Goal: Task Accomplishment & Management: Use online tool/utility

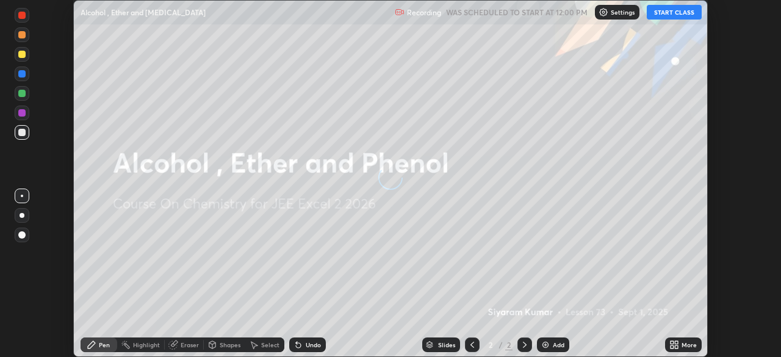
scroll to position [357, 781]
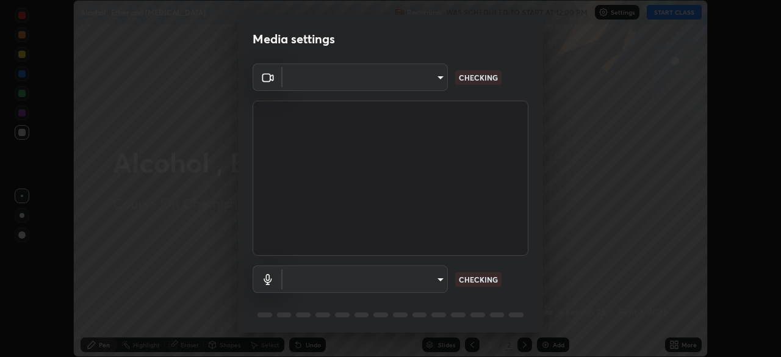
type input "b0dbb3b92abe51c0a200421dabcc31d5eeb9cbda50854e8bbcee9f88c8f391b2"
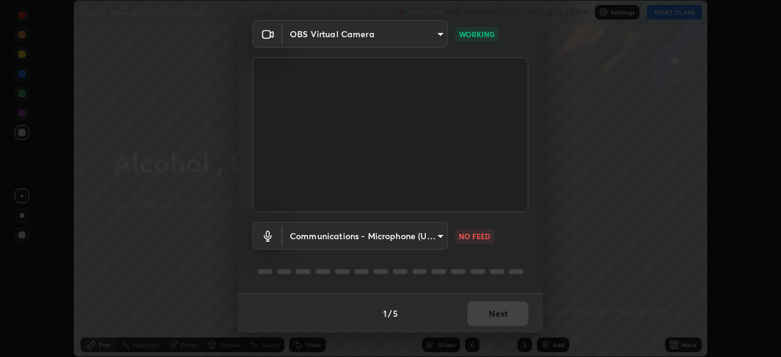
click at [394, 239] on body "Erase all Alcohol , Ether and [MEDICAL_DATA] Recording WAS SCHEDULED TO START A…" at bounding box center [390, 178] width 781 height 357
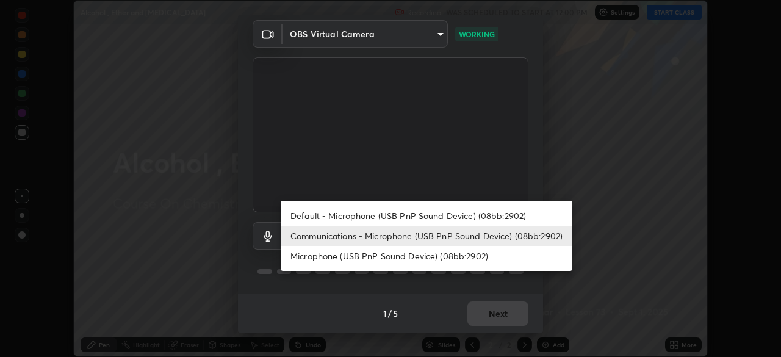
click at [362, 219] on li "Default - Microphone (USB PnP Sound Device) (08bb:2902)" at bounding box center [427, 216] width 292 height 20
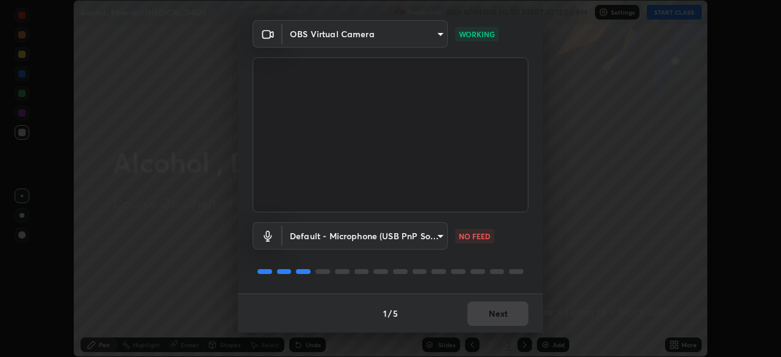
click at [361, 237] on body "Erase all Alcohol , Ether and [MEDICAL_DATA] Recording WAS SCHEDULED TO START A…" at bounding box center [390, 178] width 781 height 357
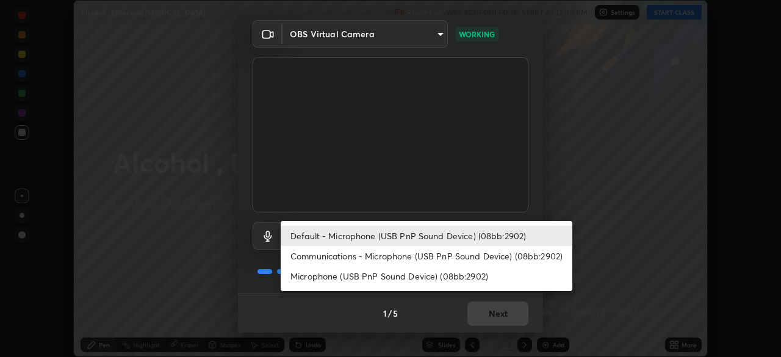
click at [376, 256] on li "Communications - Microphone (USB PnP Sound Device) (08bb:2902)" at bounding box center [427, 256] width 292 height 20
type input "communications"
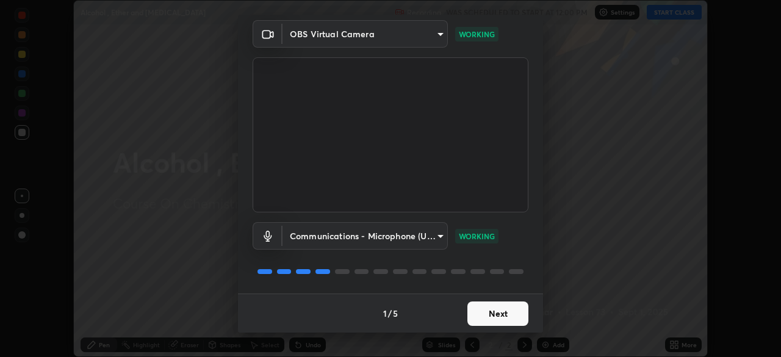
click at [504, 310] on button "Next" at bounding box center [498, 314] width 61 height 24
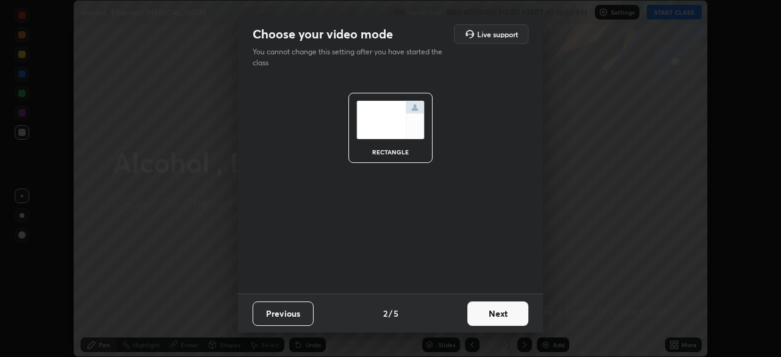
scroll to position [0, 0]
click at [509, 314] on button "Next" at bounding box center [498, 314] width 61 height 24
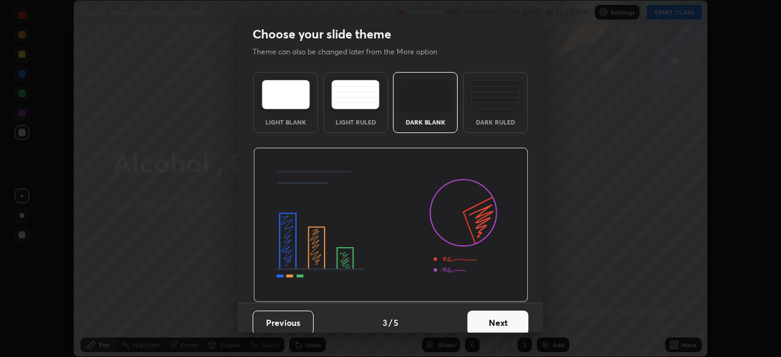
click at [517, 319] on button "Next" at bounding box center [498, 323] width 61 height 24
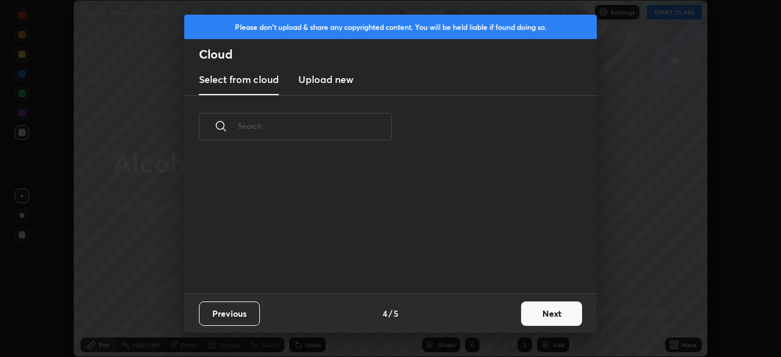
click at [548, 315] on button "Next" at bounding box center [551, 314] width 61 height 24
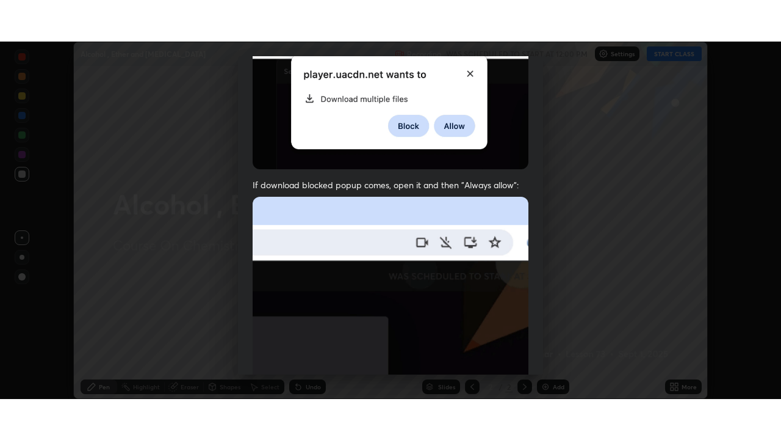
scroll to position [292, 0]
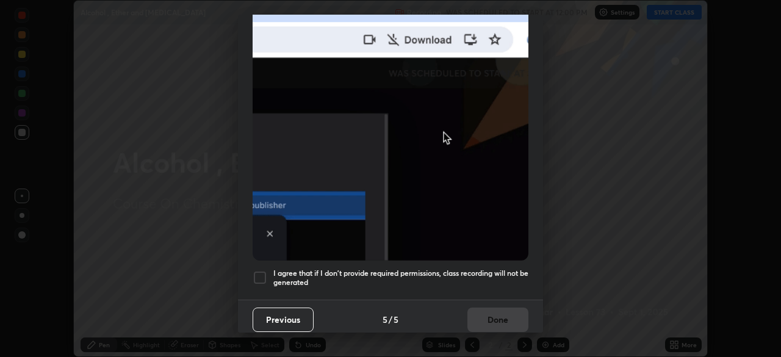
click at [261, 270] on div at bounding box center [260, 277] width 15 height 15
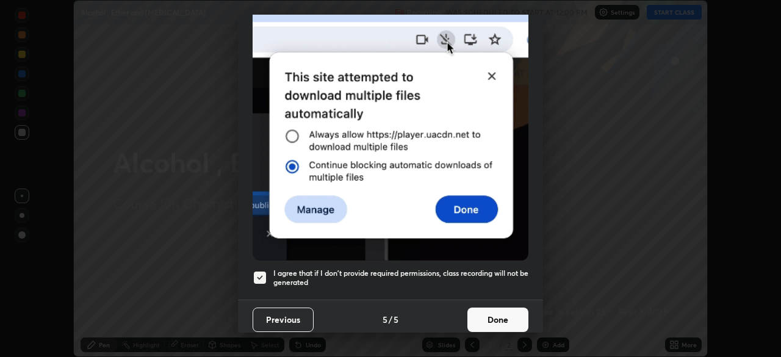
click at [498, 308] on button "Done" at bounding box center [498, 320] width 61 height 24
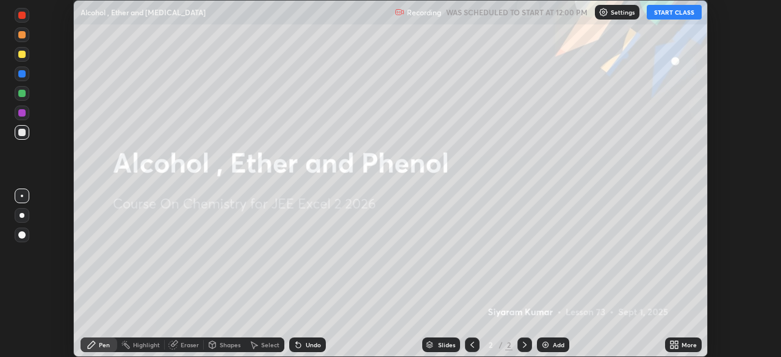
click at [669, 12] on button "START CLASS" at bounding box center [674, 12] width 55 height 15
click at [672, 343] on icon at bounding box center [672, 342] width 3 height 3
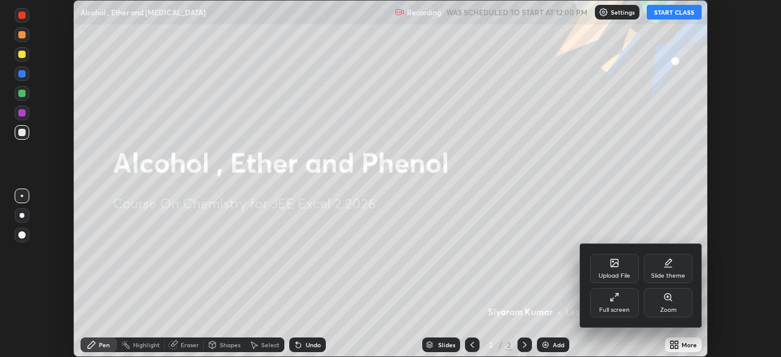
click at [618, 307] on div "Full screen" at bounding box center [615, 310] width 31 height 6
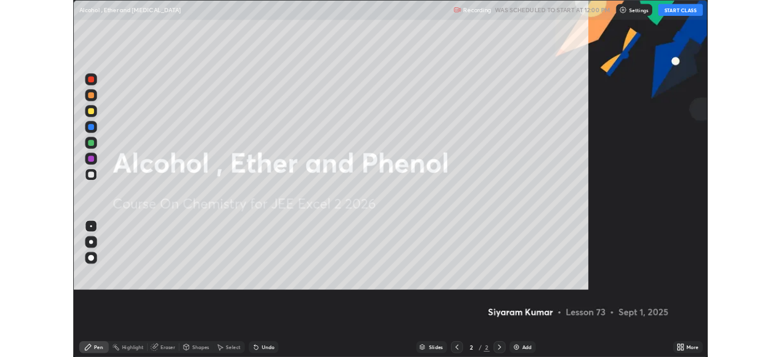
scroll to position [440, 781]
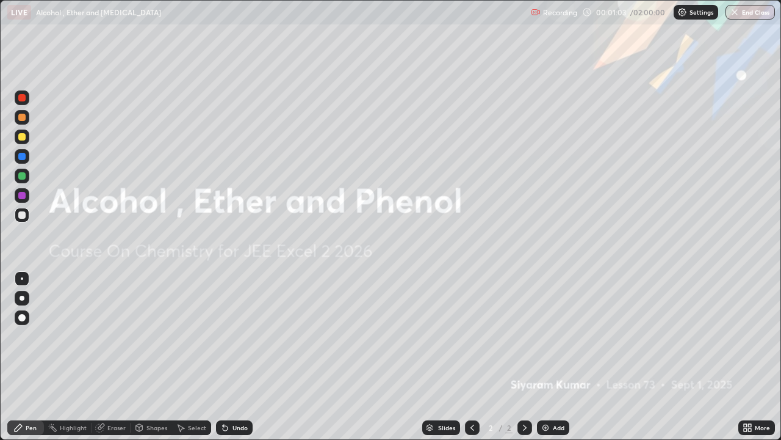
click at [745, 357] on icon at bounding box center [745, 429] width 3 height 3
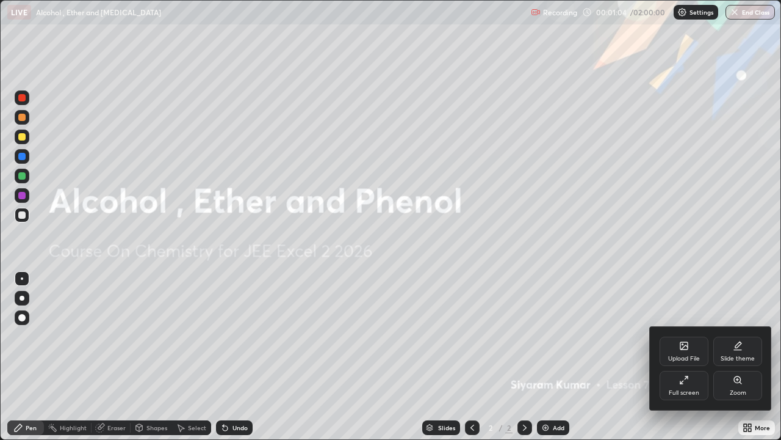
click at [687, 357] on icon at bounding box center [685, 380] width 10 height 10
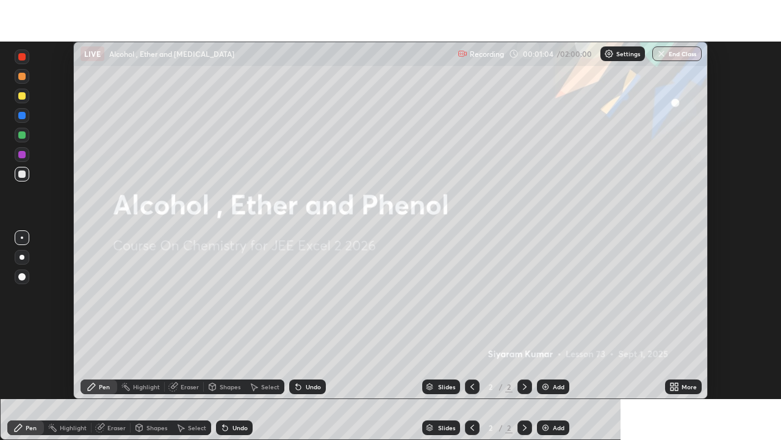
scroll to position [60697, 60273]
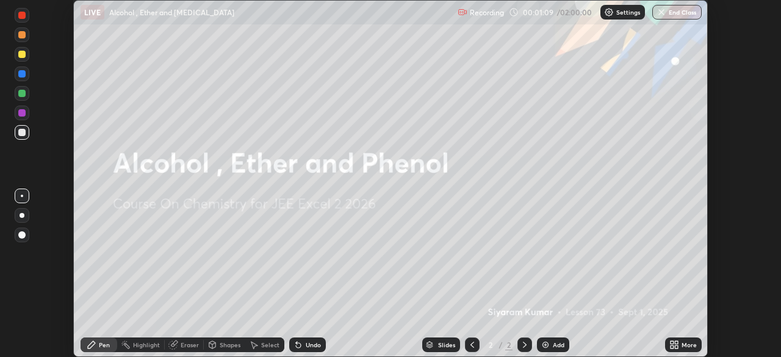
click at [676, 346] on icon at bounding box center [676, 347] width 3 height 3
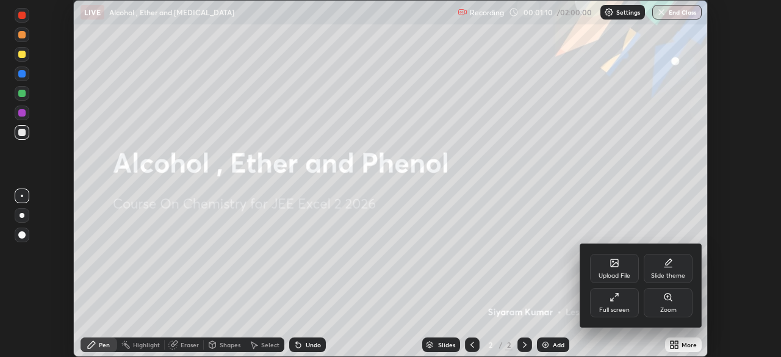
click at [611, 299] on icon at bounding box center [612, 300] width 2 height 2
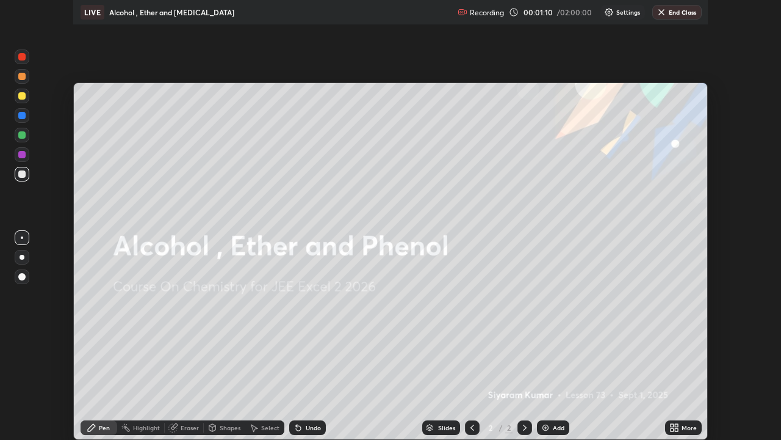
scroll to position [440, 781]
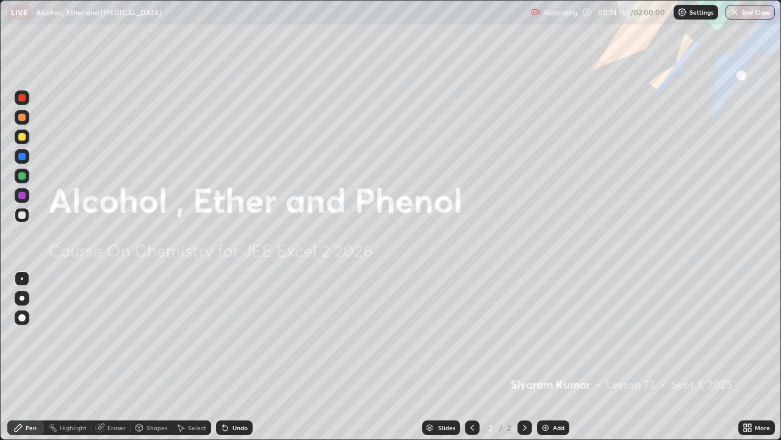
click at [564, 357] on div "Add" at bounding box center [559, 427] width 12 height 6
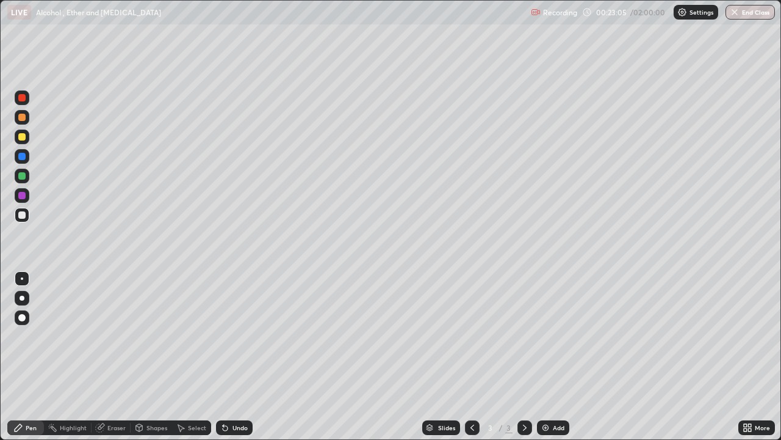
click at [556, 357] on div "Add" at bounding box center [553, 427] width 32 height 15
click at [239, 357] on div "Undo" at bounding box center [240, 427] width 15 height 6
click at [240, 357] on div "Undo" at bounding box center [240, 427] width 15 height 6
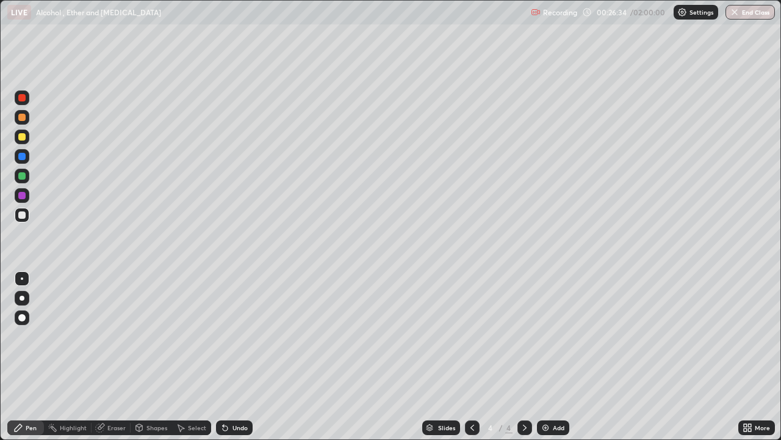
click at [238, 357] on div "Undo" at bounding box center [240, 427] width 15 height 6
click at [237, 357] on div "Undo" at bounding box center [240, 427] width 15 height 6
click at [236, 357] on div "Undo" at bounding box center [240, 427] width 15 height 6
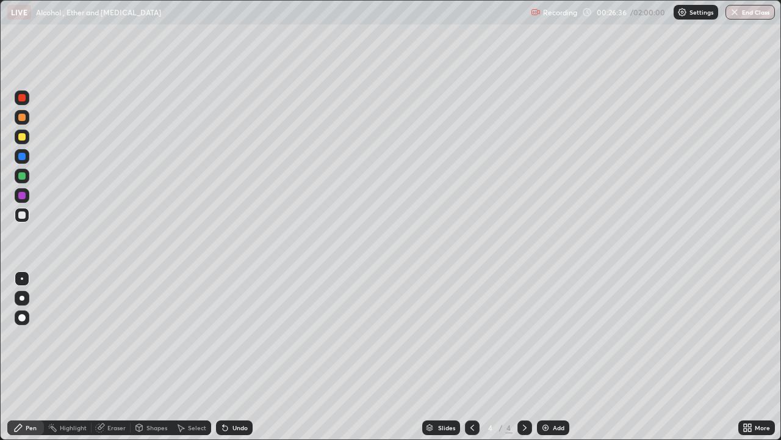
click at [237, 357] on div "Undo" at bounding box center [234, 427] width 37 height 15
click at [114, 357] on div "Eraser" at bounding box center [116, 427] width 18 height 6
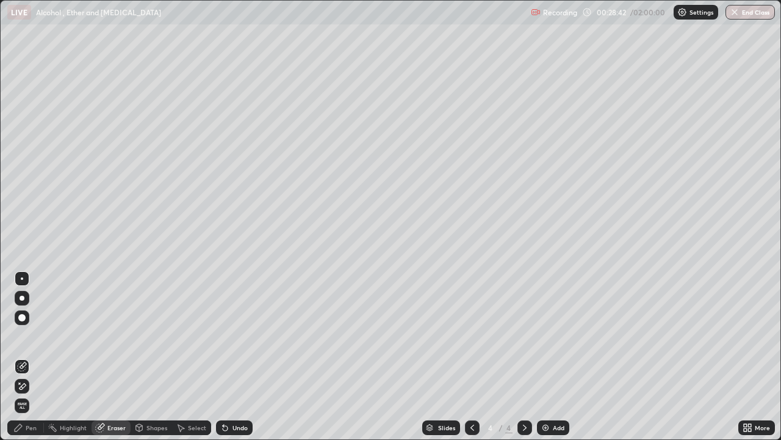
click at [23, 357] on icon at bounding box center [22, 386] width 10 height 10
click at [31, 357] on div "Pen" at bounding box center [31, 427] width 11 height 6
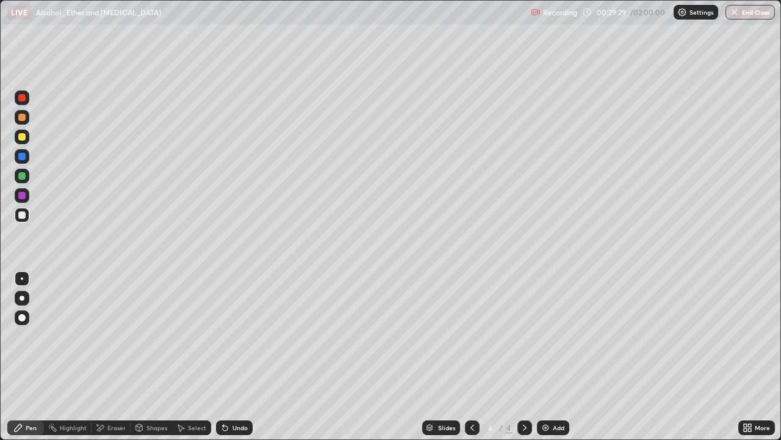
click at [20, 101] on div at bounding box center [21, 97] width 7 height 7
click at [23, 138] on div at bounding box center [21, 136] width 7 height 7
click at [233, 357] on div "Undo" at bounding box center [240, 427] width 15 height 6
click at [227, 357] on icon at bounding box center [225, 427] width 10 height 10
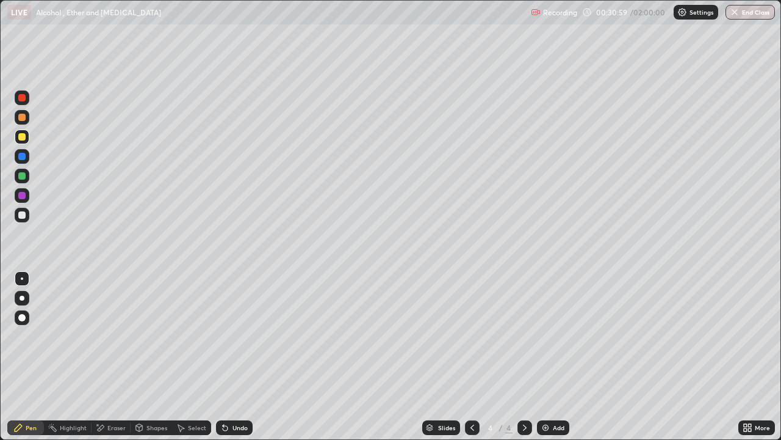
click at [223, 357] on icon at bounding box center [223, 424] width 1 height 1
click at [231, 357] on div "Undo" at bounding box center [234, 427] width 37 height 15
click at [234, 357] on div "Undo" at bounding box center [234, 427] width 37 height 15
click at [525, 357] on icon at bounding box center [525, 427] width 10 height 10
click at [562, 357] on div "Add" at bounding box center [559, 427] width 12 height 6
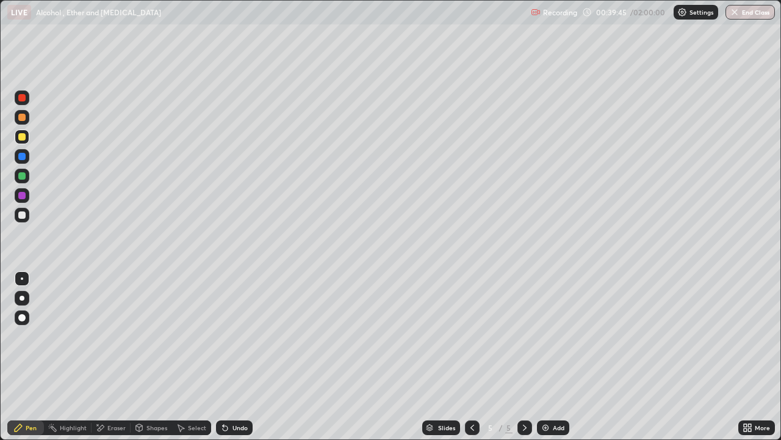
click at [237, 357] on div "Undo" at bounding box center [234, 427] width 37 height 15
click at [230, 357] on div "Undo" at bounding box center [234, 427] width 37 height 15
click at [241, 357] on div "Undo" at bounding box center [234, 427] width 37 height 15
click at [238, 357] on div "Undo" at bounding box center [234, 427] width 37 height 15
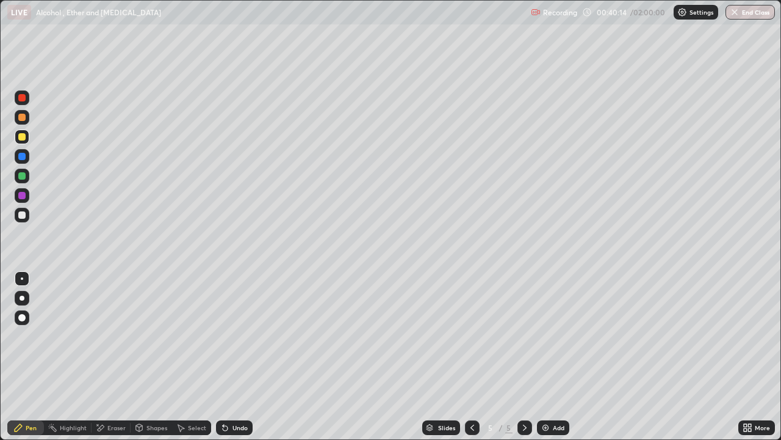
click at [239, 357] on div "Undo" at bounding box center [240, 427] width 15 height 6
click at [237, 357] on div "Undo" at bounding box center [240, 427] width 15 height 6
click at [238, 357] on div "Undo" at bounding box center [240, 427] width 15 height 6
click at [236, 357] on div "Undo" at bounding box center [240, 427] width 15 height 6
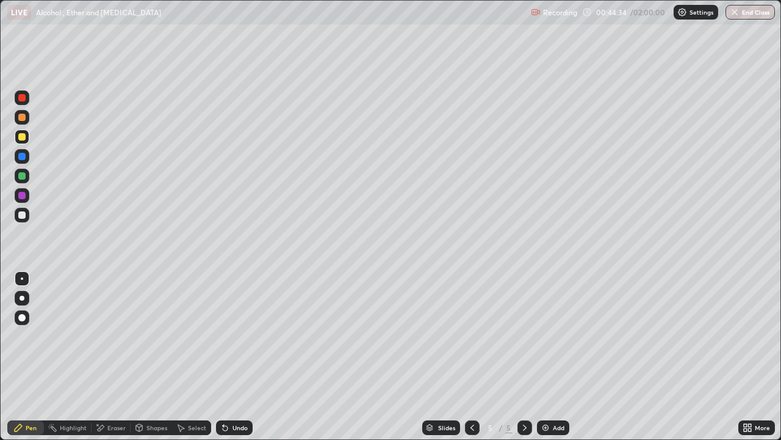
click at [24, 100] on div at bounding box center [21, 97] width 7 height 7
click at [23, 214] on div at bounding box center [21, 214] width 7 height 7
click at [245, 357] on div "Undo" at bounding box center [240, 427] width 15 height 6
click at [246, 357] on div "Undo" at bounding box center [234, 427] width 37 height 15
click at [250, 357] on div "Undo" at bounding box center [234, 427] width 37 height 15
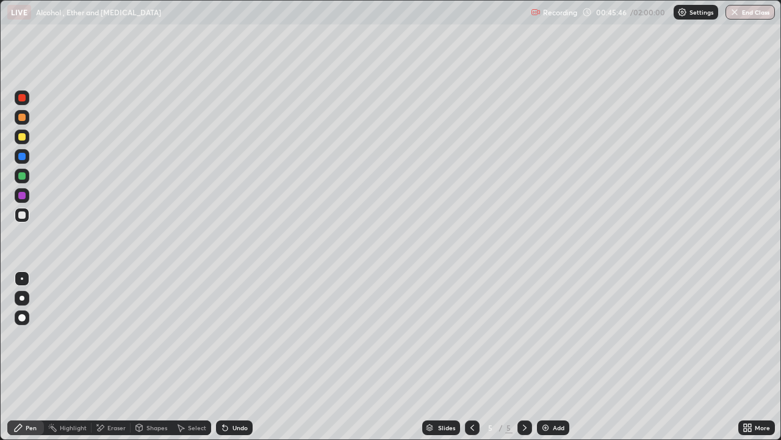
click at [242, 357] on div "Undo" at bounding box center [234, 427] width 37 height 15
click at [234, 357] on div "Undo" at bounding box center [240, 427] width 15 height 6
click at [557, 357] on div "Add" at bounding box center [553, 427] width 32 height 15
click at [111, 357] on div "Eraser" at bounding box center [116, 427] width 18 height 6
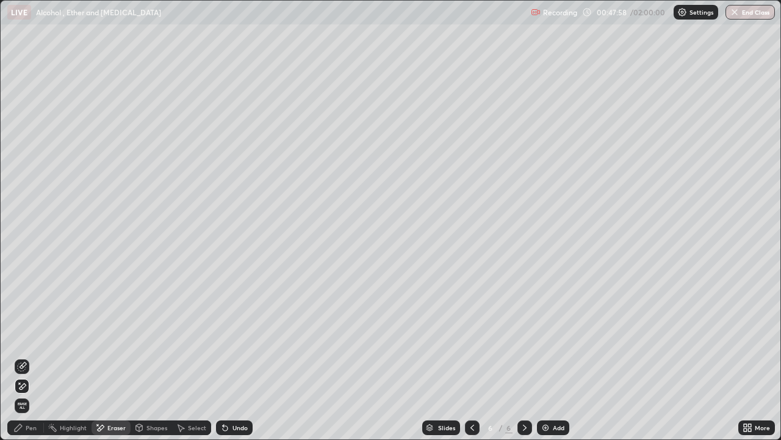
click at [32, 357] on div "Pen" at bounding box center [31, 427] width 11 height 6
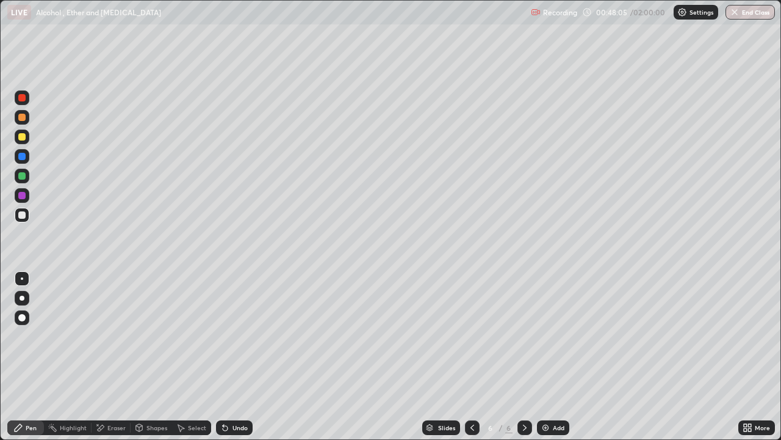
click at [111, 357] on div "Eraser" at bounding box center [116, 427] width 18 height 6
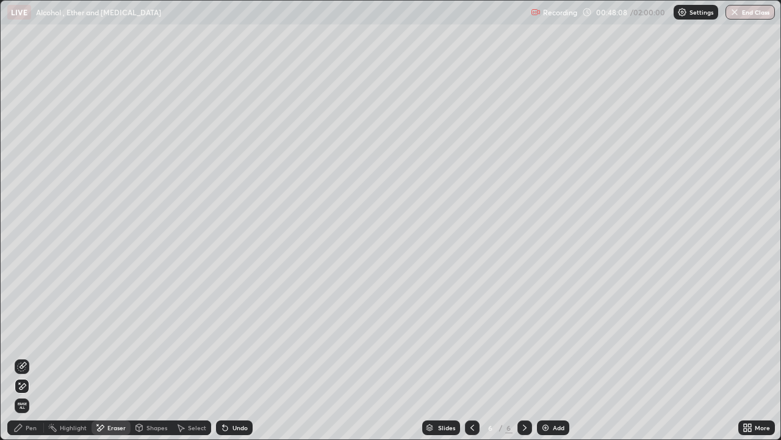
click at [27, 357] on div "Pen" at bounding box center [31, 427] width 11 height 6
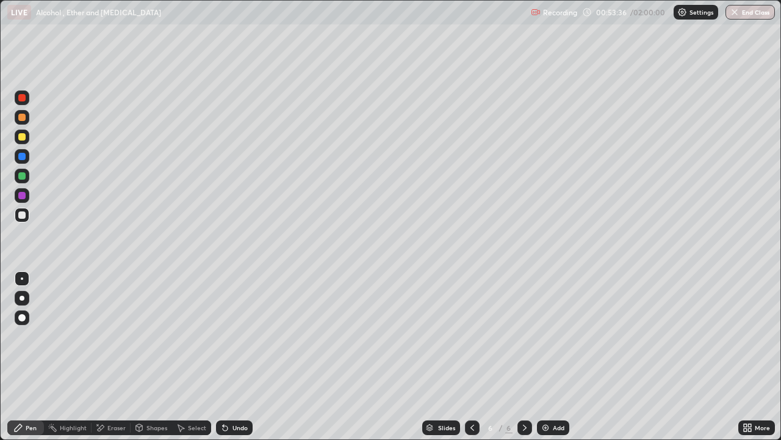
click at [21, 137] on div at bounding box center [21, 136] width 7 height 7
click at [23, 134] on div at bounding box center [21, 136] width 7 height 7
click at [553, 357] on div "Add" at bounding box center [559, 427] width 12 height 6
click at [23, 212] on div at bounding box center [21, 214] width 7 height 7
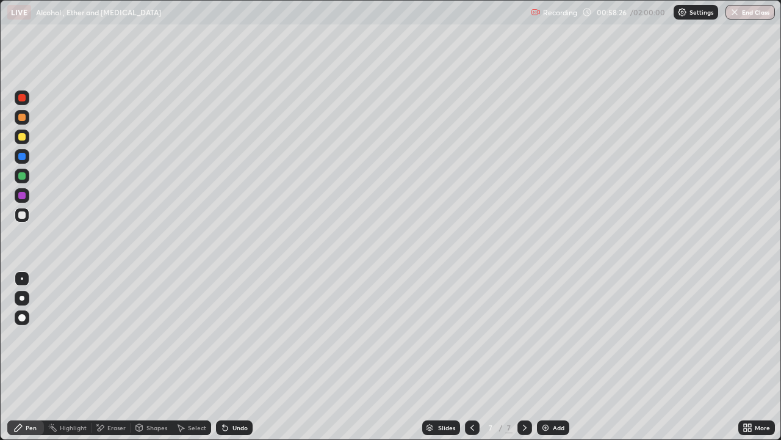
click at [115, 357] on div "Eraser" at bounding box center [116, 427] width 18 height 6
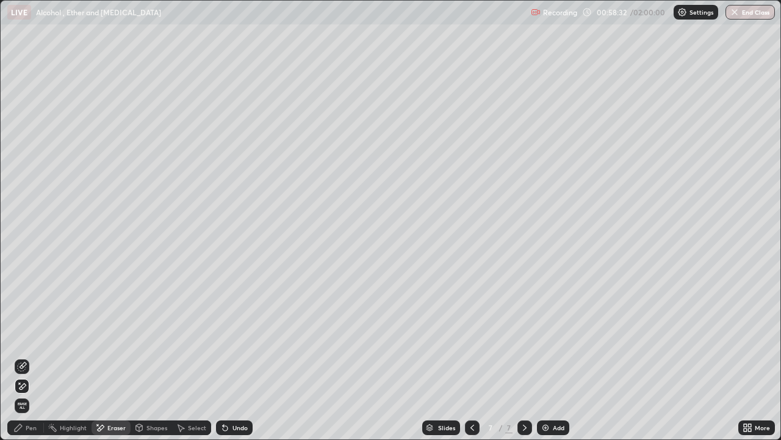
click at [28, 357] on div "Pen" at bounding box center [31, 427] width 11 height 6
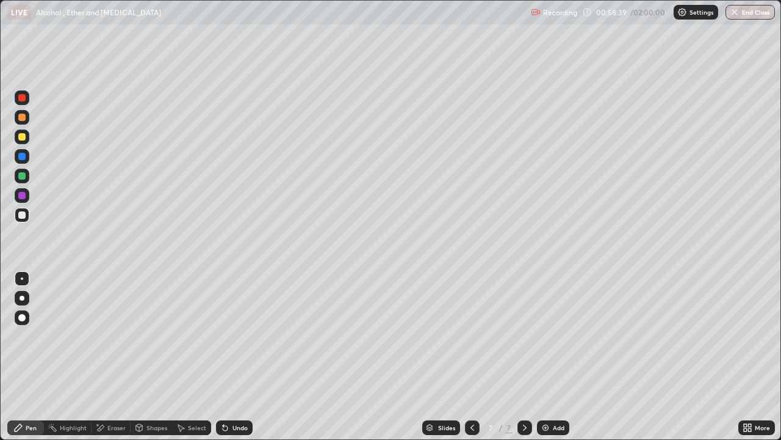
click at [24, 98] on div at bounding box center [21, 97] width 7 height 7
click at [23, 136] on div at bounding box center [21, 136] width 7 height 7
click at [245, 357] on div "Undo" at bounding box center [234, 427] width 37 height 15
click at [23, 98] on div at bounding box center [21, 97] width 7 height 7
click at [22, 214] on div at bounding box center [21, 214] width 7 height 7
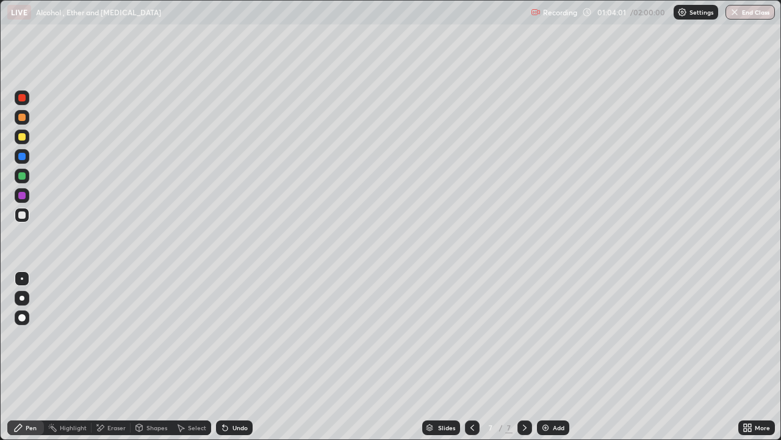
click at [474, 357] on icon at bounding box center [473, 427] width 10 height 10
click at [471, 357] on icon at bounding box center [473, 427] width 10 height 10
click at [524, 357] on icon at bounding box center [525, 427] width 10 height 10
click at [530, 357] on div at bounding box center [525, 427] width 15 height 15
click at [531, 357] on div at bounding box center [525, 427] width 15 height 24
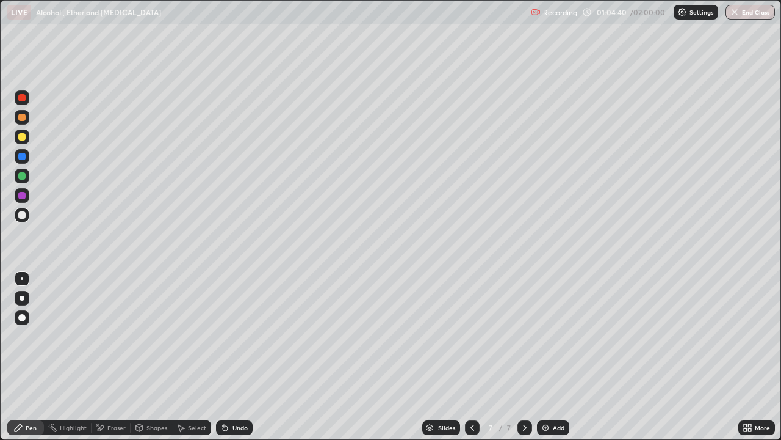
click at [524, 357] on icon at bounding box center [525, 427] width 10 height 10
click at [520, 357] on icon at bounding box center [525, 427] width 10 height 10
click at [551, 357] on div "Add" at bounding box center [553, 427] width 32 height 15
click at [26, 136] on div at bounding box center [22, 136] width 15 height 15
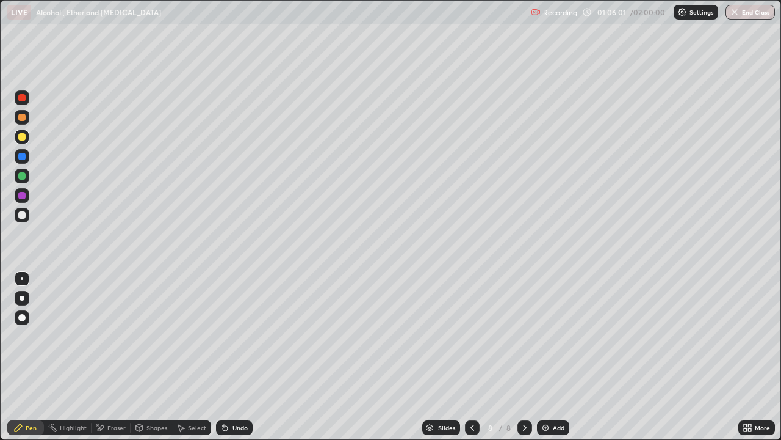
click at [238, 357] on div "Undo" at bounding box center [234, 427] width 37 height 15
click at [234, 357] on div "Undo" at bounding box center [240, 427] width 15 height 6
click at [233, 357] on div "Undo" at bounding box center [240, 427] width 15 height 6
click at [234, 357] on div "Undo" at bounding box center [234, 427] width 37 height 15
click at [22, 98] on div at bounding box center [21, 97] width 7 height 7
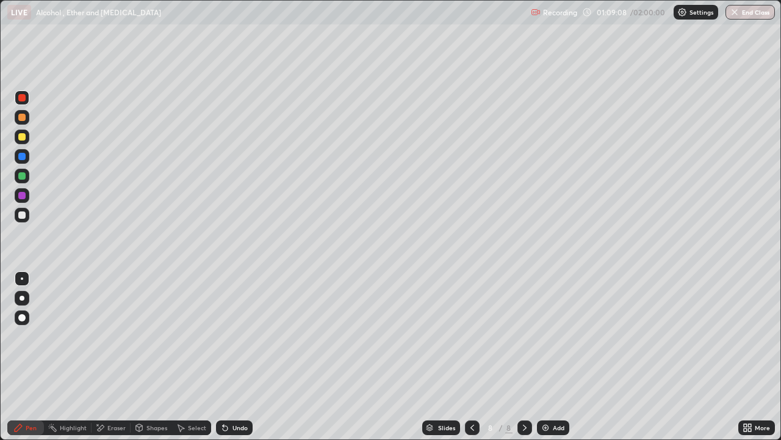
click at [22, 98] on div at bounding box center [21, 97] width 7 height 7
click at [21, 212] on div at bounding box center [21, 214] width 7 height 7
click at [235, 357] on div "Undo" at bounding box center [240, 427] width 15 height 6
click at [21, 103] on div at bounding box center [22, 97] width 15 height 15
click at [24, 98] on div at bounding box center [21, 97] width 7 height 7
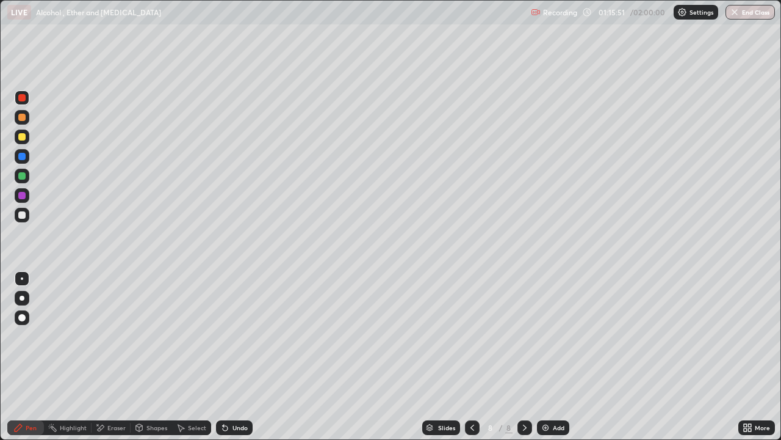
click at [529, 357] on div at bounding box center [525, 427] width 15 height 15
click at [560, 357] on div "Add" at bounding box center [559, 427] width 12 height 6
click at [24, 216] on div at bounding box center [21, 214] width 7 height 7
click at [230, 357] on div "Undo" at bounding box center [234, 427] width 37 height 15
click at [233, 357] on div "Undo" at bounding box center [240, 427] width 15 height 6
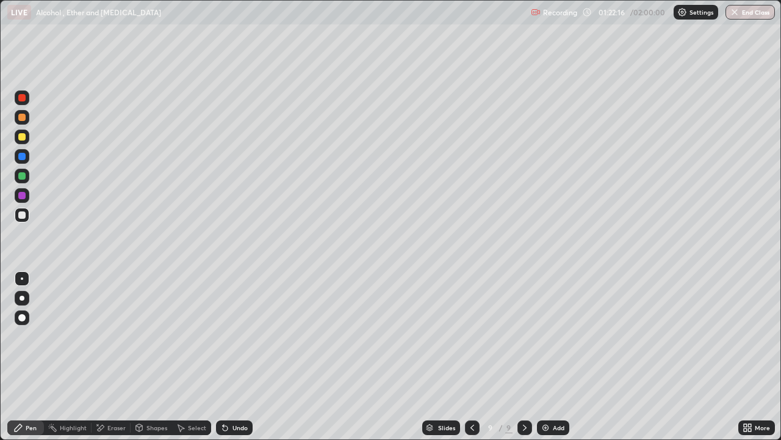
click at [237, 357] on div "Undo" at bounding box center [234, 427] width 37 height 15
click at [228, 357] on icon at bounding box center [225, 427] width 10 height 10
click at [233, 357] on div "Undo" at bounding box center [234, 427] width 37 height 15
click at [228, 357] on div "Undo" at bounding box center [234, 427] width 37 height 15
click at [247, 357] on div "Undo" at bounding box center [234, 427] width 37 height 15
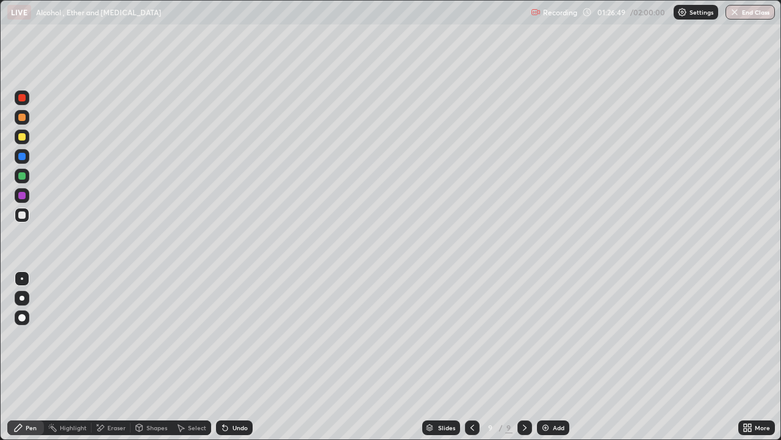
click at [23, 137] on div at bounding box center [21, 136] width 7 height 7
click at [24, 140] on div at bounding box center [22, 136] width 15 height 15
click at [553, 357] on div "Add" at bounding box center [559, 427] width 12 height 6
click at [465, 357] on div at bounding box center [472, 427] width 15 height 15
click at [524, 357] on icon at bounding box center [525, 427] width 10 height 10
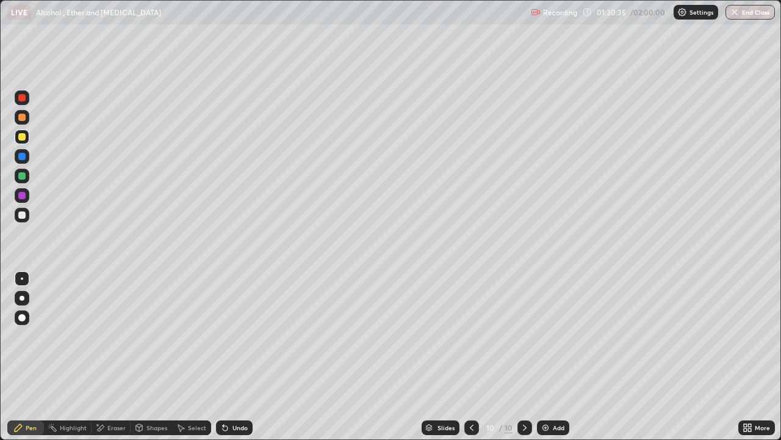
click at [234, 357] on div "Undo" at bounding box center [234, 427] width 37 height 15
click at [23, 217] on div at bounding box center [21, 214] width 7 height 7
click at [19, 174] on div at bounding box center [21, 175] width 7 height 7
click at [525, 357] on icon at bounding box center [525, 427] width 10 height 10
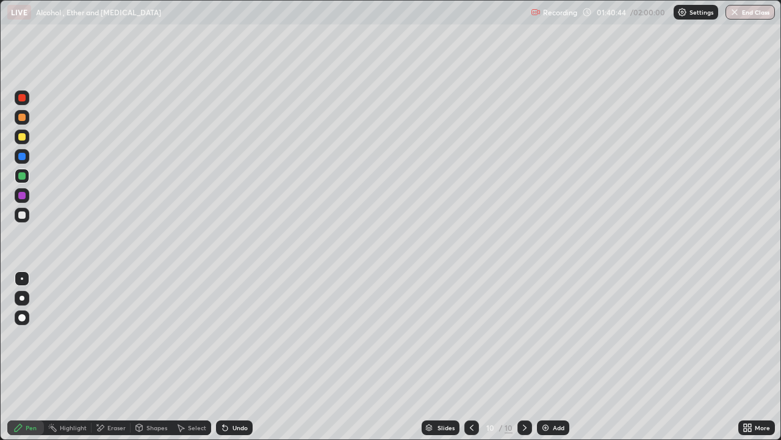
click at [550, 357] on div "Add" at bounding box center [553, 427] width 32 height 15
click at [242, 357] on div "Undo" at bounding box center [234, 427] width 37 height 15
click at [239, 357] on div "Undo" at bounding box center [240, 427] width 15 height 6
click at [560, 357] on div "Add" at bounding box center [559, 427] width 12 height 6
click at [473, 357] on icon at bounding box center [473, 427] width 10 height 10
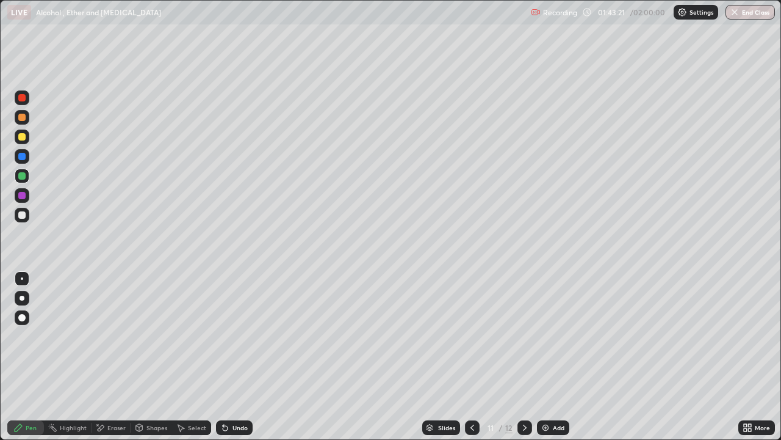
click at [23, 218] on div at bounding box center [21, 214] width 7 height 7
click at [524, 357] on icon at bounding box center [525, 427] width 4 height 6
click at [470, 357] on icon at bounding box center [473, 427] width 10 height 10
click at [525, 357] on icon at bounding box center [525, 427] width 10 height 10
click at [471, 357] on icon at bounding box center [473, 427] width 10 height 10
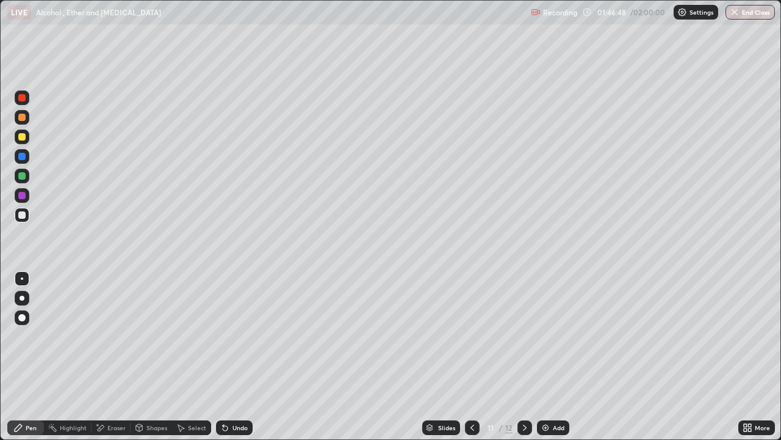
click at [526, 357] on icon at bounding box center [525, 427] width 10 height 10
click at [553, 357] on div "Add" at bounding box center [559, 427] width 12 height 6
click at [22, 215] on div at bounding box center [21, 214] width 7 height 7
click at [24, 138] on div at bounding box center [21, 136] width 7 height 7
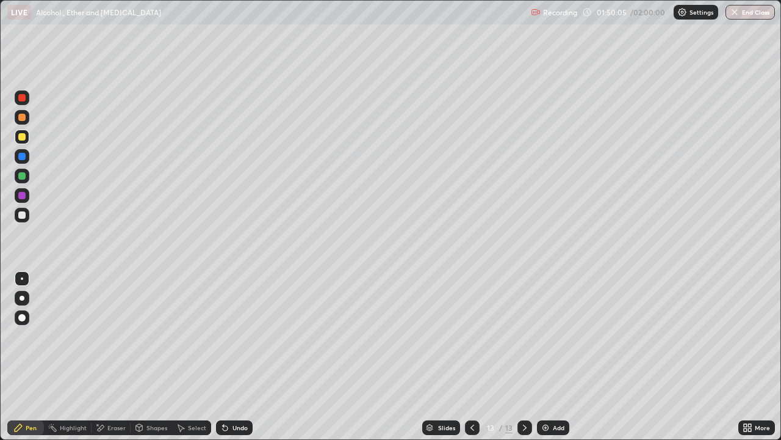
click at [241, 357] on div "Undo" at bounding box center [240, 427] width 15 height 6
click at [244, 357] on div "Undo" at bounding box center [240, 427] width 15 height 6
click at [242, 357] on div "Undo" at bounding box center [240, 427] width 15 height 6
click at [242, 357] on div "Undo" at bounding box center [234, 427] width 37 height 15
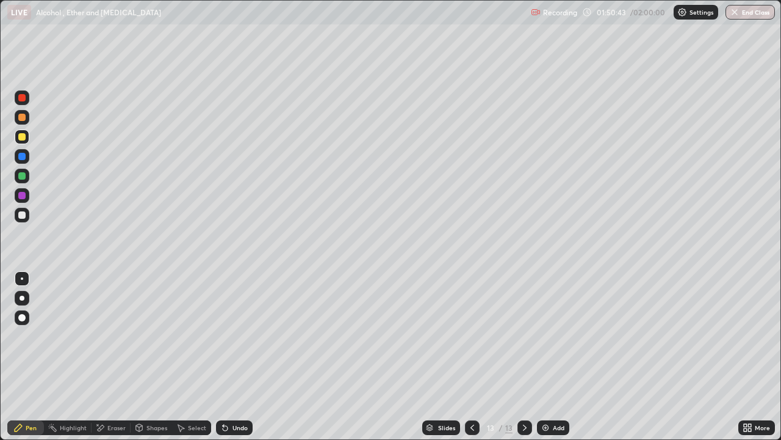
click at [240, 357] on div "Undo" at bounding box center [234, 427] width 37 height 15
click at [241, 357] on div "Undo" at bounding box center [234, 427] width 37 height 15
click at [240, 357] on div "Undo" at bounding box center [240, 427] width 15 height 6
click at [240, 357] on div "Undo" at bounding box center [234, 427] width 37 height 15
click at [238, 357] on div "Undo" at bounding box center [234, 427] width 37 height 15
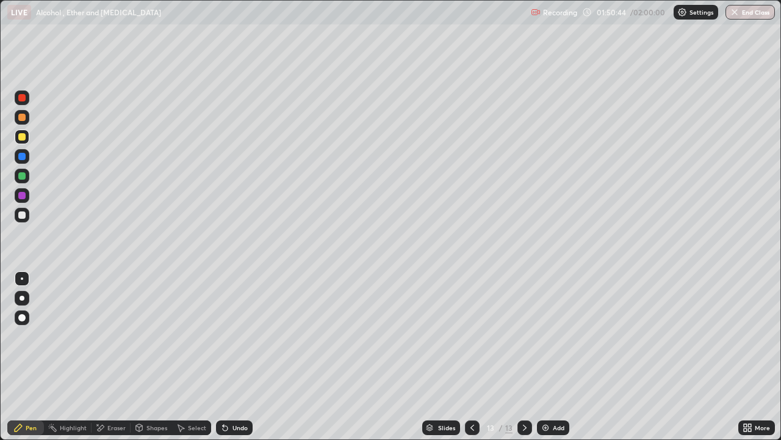
click at [239, 357] on div "Undo" at bounding box center [240, 427] width 15 height 6
click at [240, 357] on div "Undo" at bounding box center [240, 427] width 15 height 6
click at [241, 357] on div "Undo" at bounding box center [240, 427] width 15 height 6
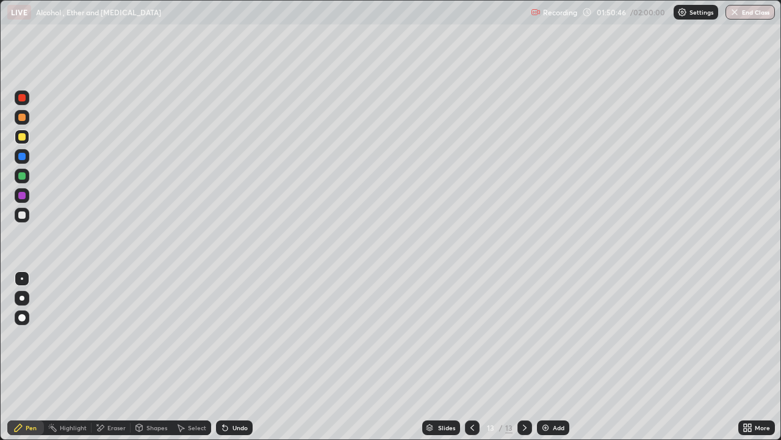
click at [239, 357] on div "Undo" at bounding box center [240, 427] width 15 height 6
click at [241, 357] on div "Undo" at bounding box center [240, 427] width 15 height 6
click at [24, 216] on div at bounding box center [21, 214] width 7 height 7
click at [22, 139] on div at bounding box center [21, 136] width 7 height 7
click at [24, 214] on div at bounding box center [21, 214] width 7 height 7
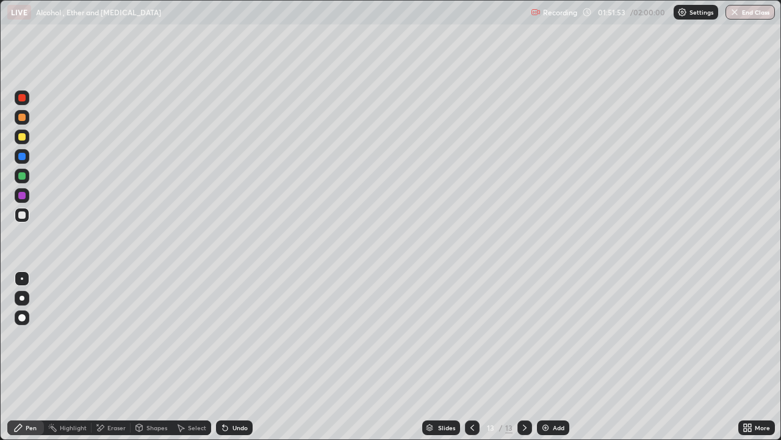
click at [18, 138] on div at bounding box center [21, 136] width 7 height 7
click at [27, 214] on div at bounding box center [22, 215] width 15 height 15
click at [29, 323] on div at bounding box center [22, 318] width 15 height 20
click at [17, 298] on div at bounding box center [22, 298] width 15 height 15
click at [16, 294] on div at bounding box center [22, 298] width 15 height 15
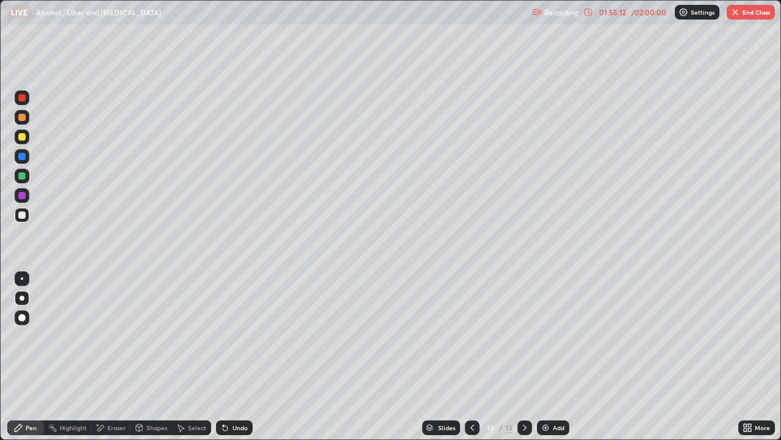
click at [0, 290] on div "Setting up your live class" at bounding box center [390, 220] width 781 height 440
click at [15, 293] on div at bounding box center [22, 298] width 15 height 15
click at [16, 298] on div at bounding box center [22, 298] width 15 height 15
click at [742, 9] on button "End Class" at bounding box center [751, 12] width 48 height 15
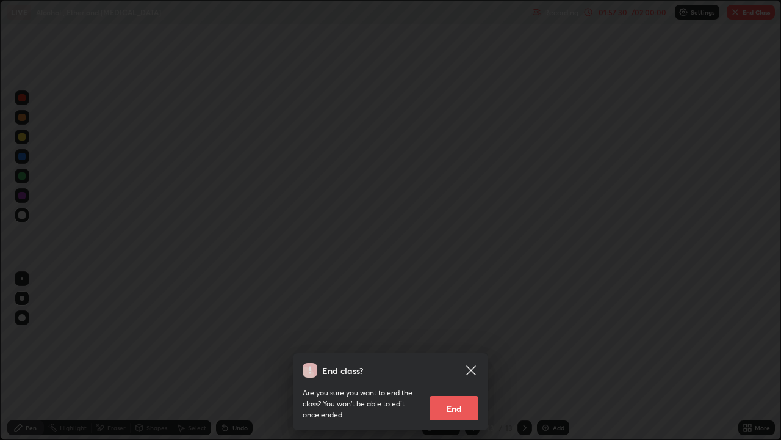
click at [454, 357] on button "End" at bounding box center [454, 408] width 49 height 24
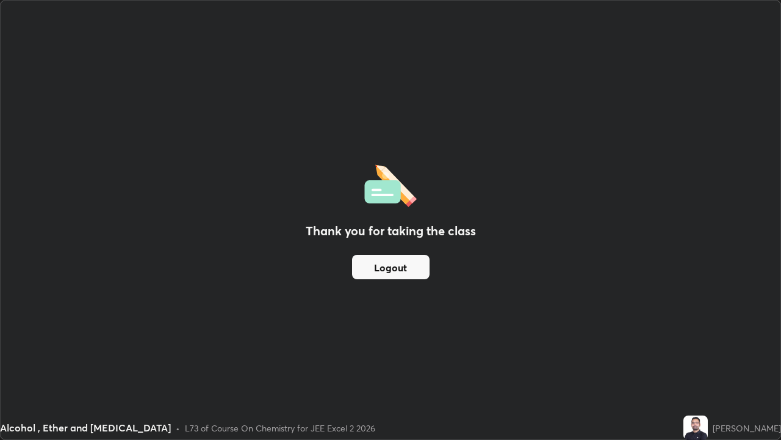
click at [297, 297] on div "Thank you for taking the class Logout" at bounding box center [391, 220] width 780 height 438
click at [510, 336] on div "Thank you for taking the class Logout" at bounding box center [391, 220] width 780 height 438
